Goal: Task Accomplishment & Management: Use online tool/utility

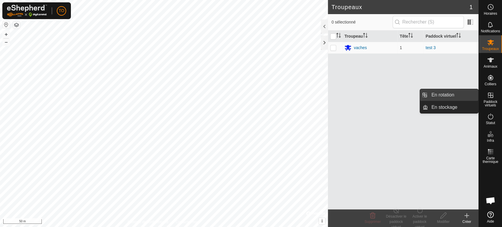
click at [444, 96] on link "En rotation" at bounding box center [453, 95] width 50 height 12
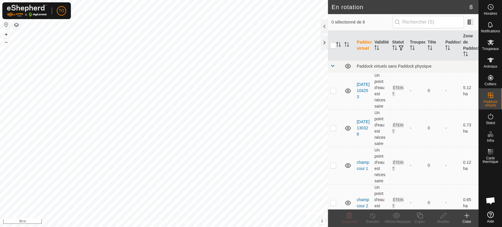
click at [466, 219] on div "Créer" at bounding box center [467, 221] width 24 height 5
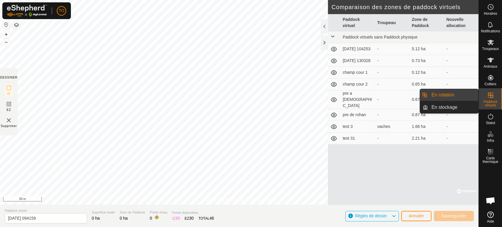
click at [451, 95] on link "En rotation" at bounding box center [453, 95] width 50 height 12
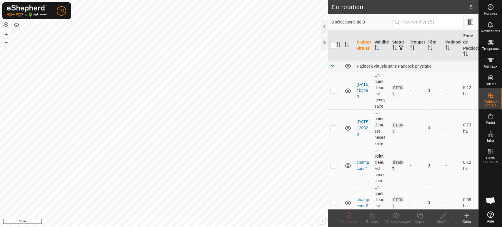
click at [466, 220] on div "Créer" at bounding box center [467, 221] width 24 height 5
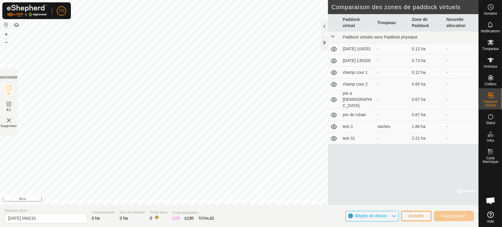
click at [324, 45] on div at bounding box center [324, 43] width 7 height 14
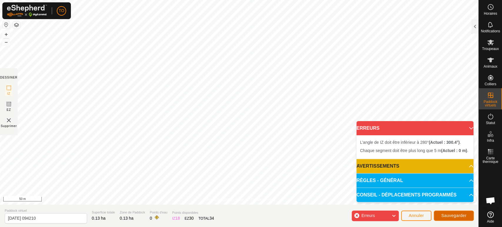
click at [459, 216] on span "Sauvegarder" at bounding box center [453, 215] width 25 height 5
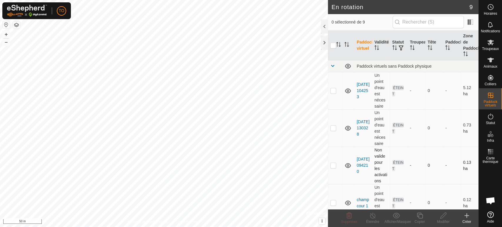
click at [362, 159] on td "[DATE] 094210" at bounding box center [363, 165] width 18 height 37
click at [363, 160] on link "[DATE] 094210" at bounding box center [363, 165] width 13 height 17
click at [328, 160] on div at bounding box center [164, 113] width 328 height 227
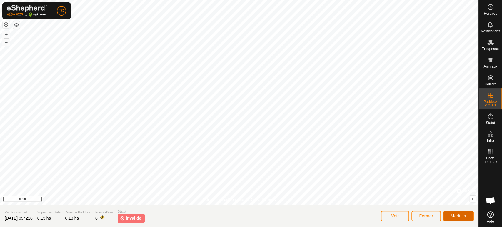
click at [456, 214] on span "Modifier" at bounding box center [458, 215] width 16 height 5
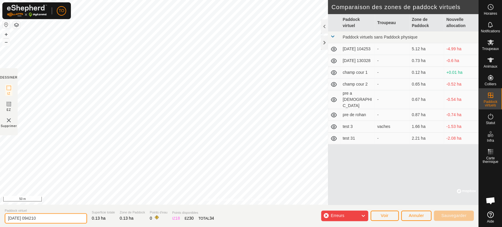
click at [56, 215] on input "[DATE] 094210" at bounding box center [46, 218] width 82 height 10
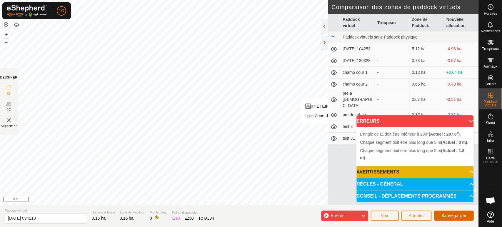
click at [464, 214] on span "Sauvegarder" at bounding box center [453, 215] width 25 height 5
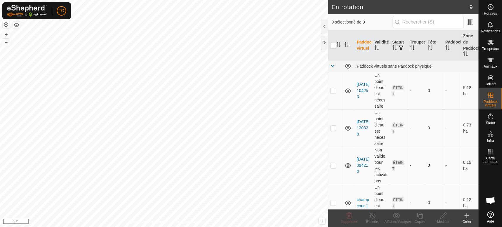
click at [332, 166] on p-checkbox at bounding box center [333, 165] width 6 height 5
checkbox input "true"
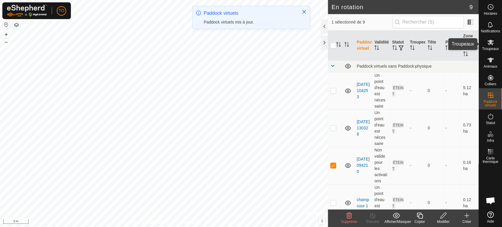
click at [487, 40] on icon at bounding box center [490, 42] width 7 height 7
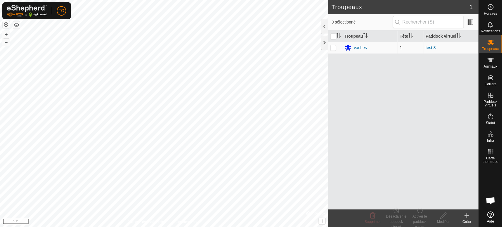
click at [334, 47] on p-checkbox at bounding box center [333, 47] width 6 height 5
checkbox input "true"
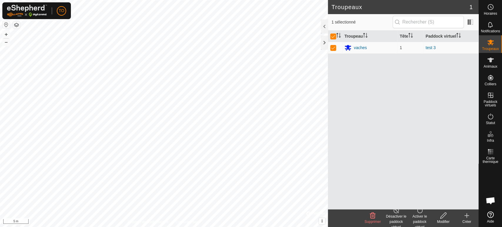
click at [414, 216] on div "Activer le paddock virtuel" at bounding box center [420, 222] width 24 height 16
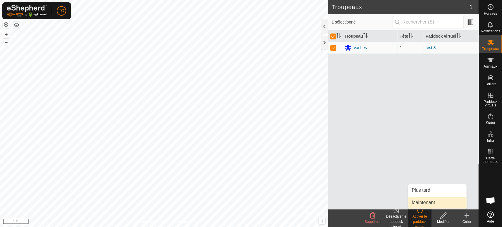
click at [424, 202] on link "Maintenant" at bounding box center [437, 203] width 58 height 12
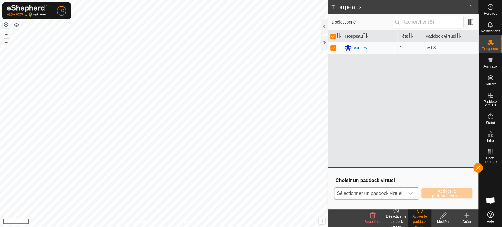
click at [389, 196] on span "Sélectionner un paddock virtuel" at bounding box center [369, 194] width 70 height 12
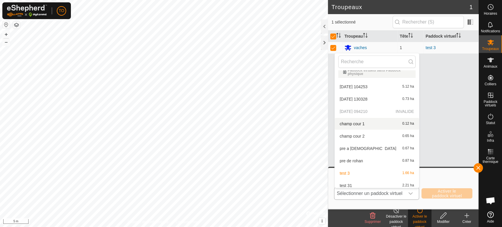
scroll to position [10, 0]
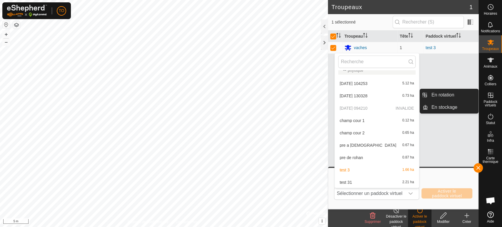
click at [491, 96] on icon at bounding box center [490, 95] width 7 height 7
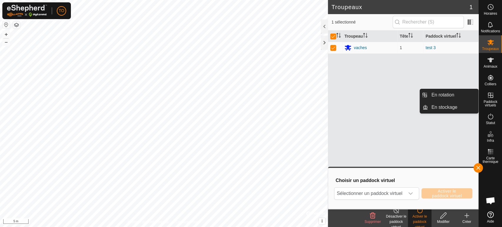
click at [454, 95] on link "En rotation" at bounding box center [453, 95] width 50 height 12
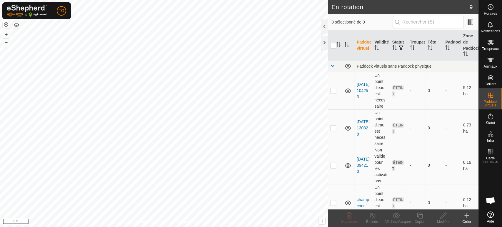
click at [331, 166] on p-checkbox at bounding box center [333, 165] width 6 height 5
checkbox input "true"
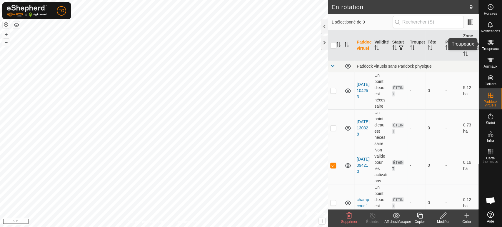
click at [487, 44] on icon at bounding box center [490, 42] width 7 height 7
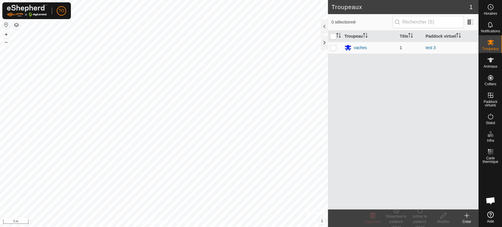
click at [332, 47] on p-checkbox at bounding box center [333, 47] width 6 height 5
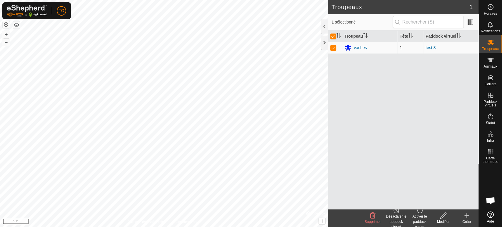
checkbox input "true"
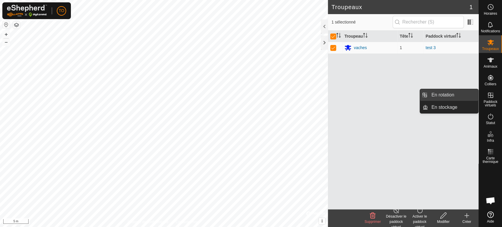
drag, startPoint x: 475, startPoint y: 97, endPoint x: 446, endPoint y: 92, distance: 29.3
click at [447, 92] on link "En rotation" at bounding box center [453, 95] width 50 height 12
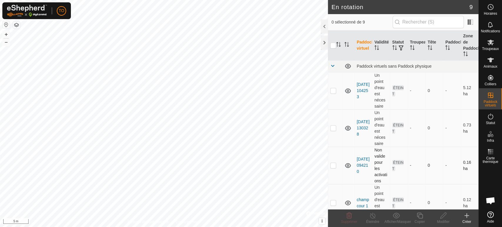
click at [334, 166] on p-checkbox at bounding box center [333, 165] width 6 height 5
checkbox input "true"
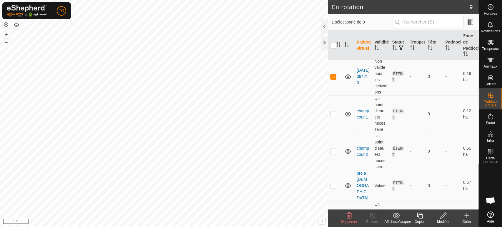
scroll to position [180, 0]
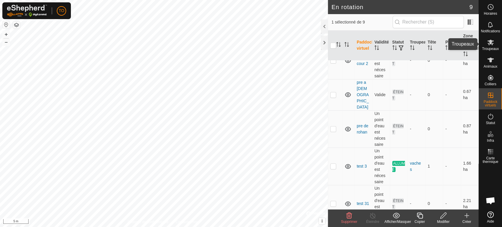
click at [488, 49] on span "Troupeaux" at bounding box center [490, 49] width 17 height 4
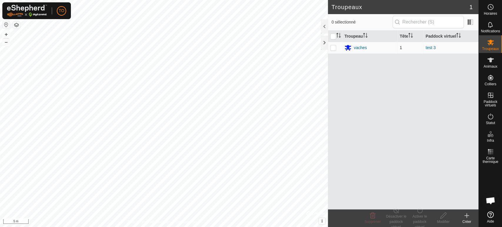
click at [332, 48] on p-checkbox at bounding box center [333, 47] width 6 height 5
checkbox input "true"
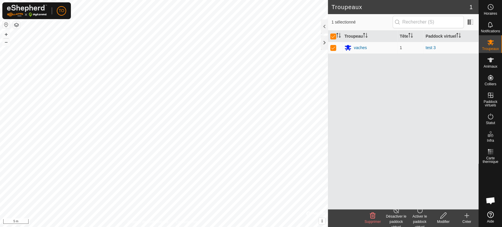
click at [390, 215] on div "Désactiver le paddock virtuel" at bounding box center [396, 222] width 24 height 16
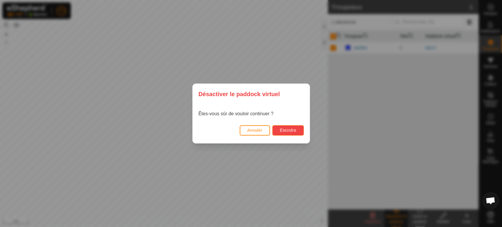
click at [282, 129] on span "Éteindre" at bounding box center [288, 130] width 16 height 5
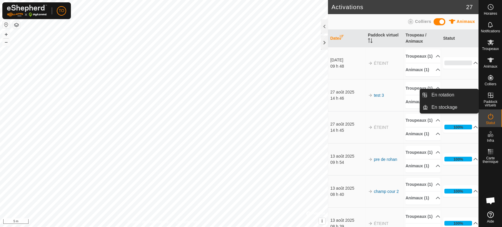
click at [487, 102] on span "Paddock virtuels" at bounding box center [490, 103] width 20 height 7
click at [490, 96] on icon at bounding box center [490, 95] width 5 height 5
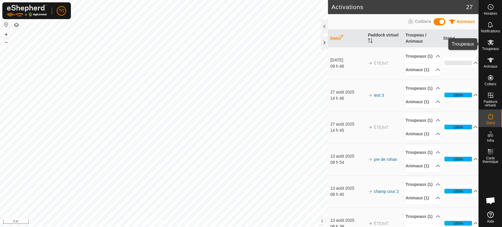
click at [491, 42] on icon at bounding box center [490, 42] width 7 height 7
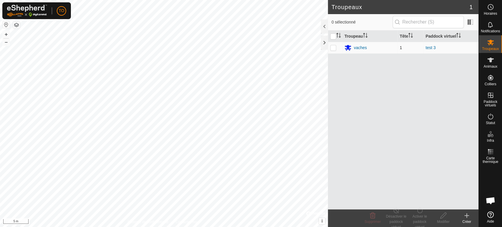
click at [332, 48] on p-checkbox at bounding box center [333, 47] width 6 height 5
checkbox input "true"
click at [411, 216] on div "Activer le paddock virtuel" at bounding box center [420, 222] width 24 height 16
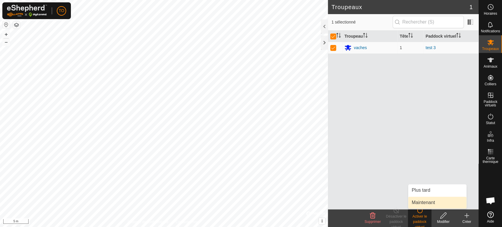
click at [426, 201] on link "Maintenant" at bounding box center [437, 203] width 58 height 12
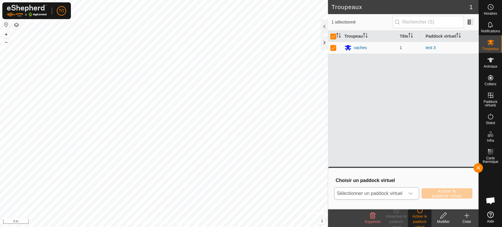
click at [402, 192] on span "Sélectionner un paddock virtuel" at bounding box center [369, 194] width 70 height 12
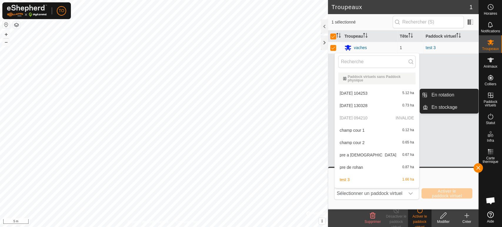
click at [489, 99] on es-virtualpaddocks-svg-icon at bounding box center [490, 95] width 11 height 9
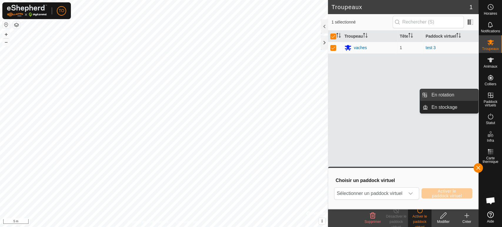
click at [437, 93] on link "En rotation" at bounding box center [453, 95] width 50 height 12
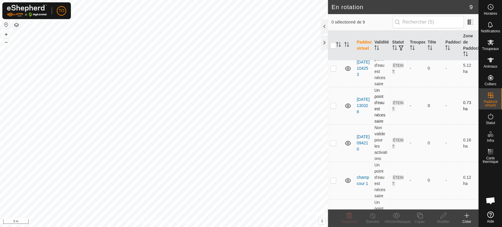
scroll to position [33, 0]
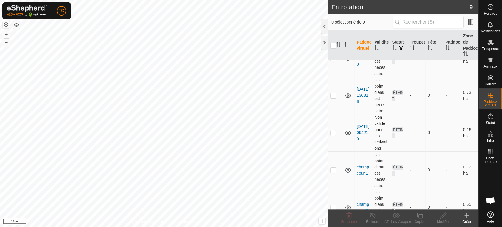
checkbox input "true"
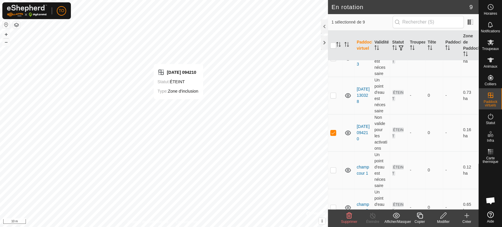
drag, startPoint x: 112, startPoint y: 53, endPoint x: 439, endPoint y: 218, distance: 366.6
click at [439, 218] on edit-svg-icon at bounding box center [443, 215] width 24 height 7
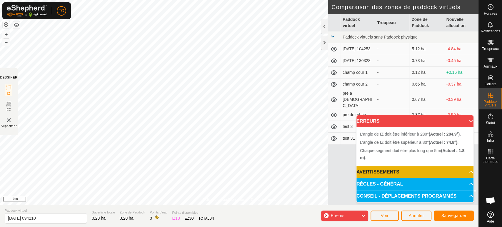
click at [287, 210] on div "Politique de confidentialité Contactez-nous L’angle de IZ doit être inférieur à…" at bounding box center [239, 113] width 478 height 227
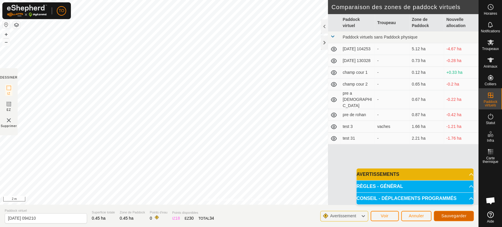
click at [461, 218] on span "Sauvegarder" at bounding box center [453, 215] width 25 height 5
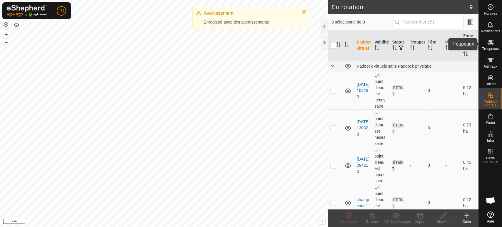
click at [490, 42] on icon at bounding box center [490, 43] width 6 height 6
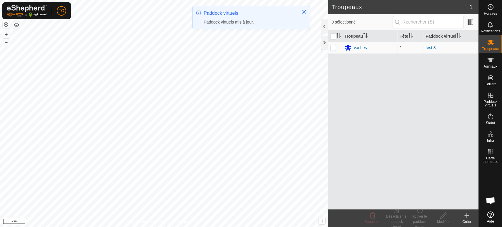
click at [331, 47] on p-checkbox at bounding box center [333, 47] width 6 height 5
checkbox input "true"
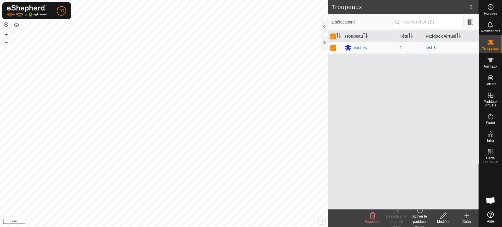
click at [418, 215] on div "Activer le paddock virtuel" at bounding box center [420, 222] width 24 height 16
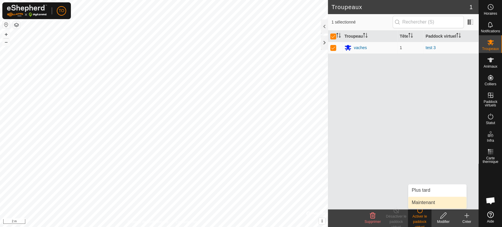
click at [425, 200] on link "Maintenant" at bounding box center [437, 203] width 58 height 12
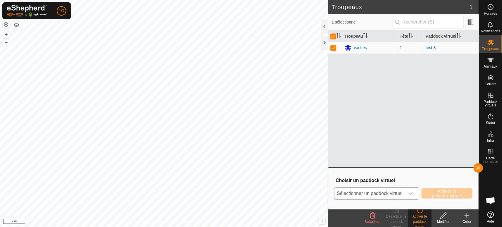
click at [397, 192] on span "Sélectionner un paddock virtuel" at bounding box center [369, 194] width 70 height 12
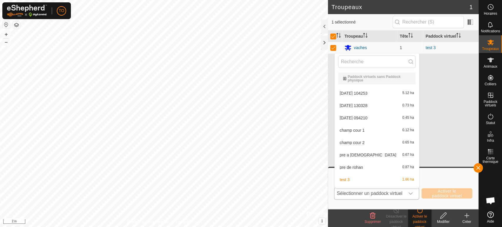
scroll to position [10, 0]
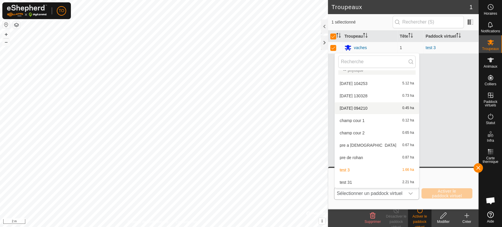
click at [376, 105] on li "[DATE] 094210 0.45 ha" at bounding box center [376, 108] width 84 height 12
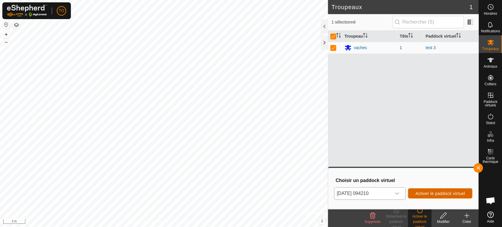
click at [421, 194] on span "Activer le paddock virtuel" at bounding box center [440, 193] width 50 height 5
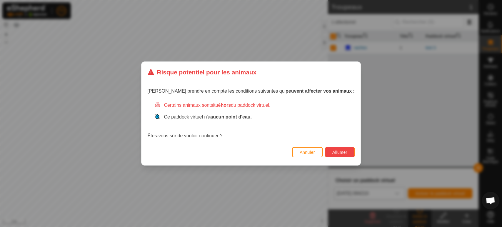
click at [328, 149] on button "Allumer" at bounding box center [340, 152] width 30 height 10
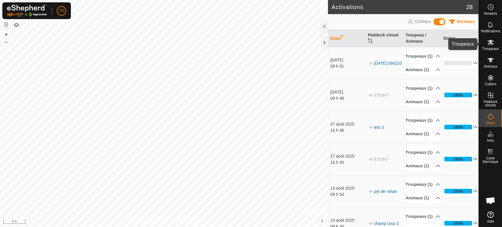
click at [489, 43] on icon at bounding box center [490, 42] width 7 height 7
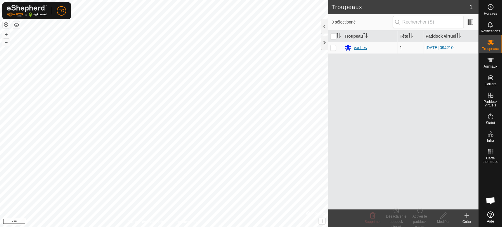
click at [350, 47] on icon at bounding box center [347, 47] width 7 height 7
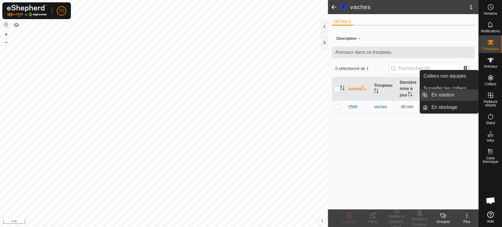
click at [452, 97] on link "En rotation" at bounding box center [453, 95] width 50 height 12
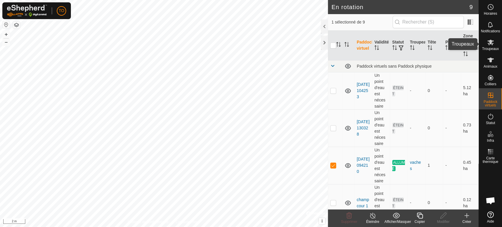
click at [494, 44] on es-mob-svg-icon at bounding box center [490, 42] width 11 height 9
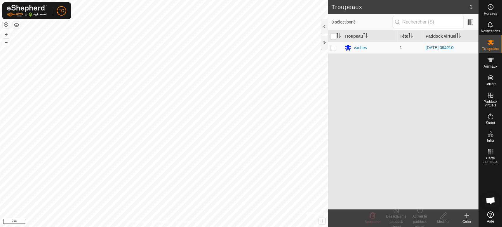
click at [335, 45] on td at bounding box center [335, 48] width 14 height 12
checkbox input "true"
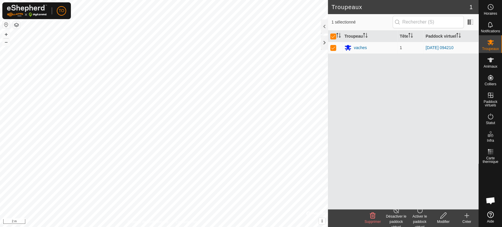
click at [398, 214] on div "Désactiver le paddock virtuel" at bounding box center [396, 222] width 24 height 16
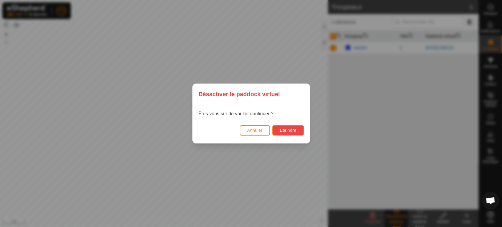
click at [290, 132] on span "Éteindre" at bounding box center [288, 130] width 16 height 5
